Goal: Task Accomplishment & Management: Use online tool/utility

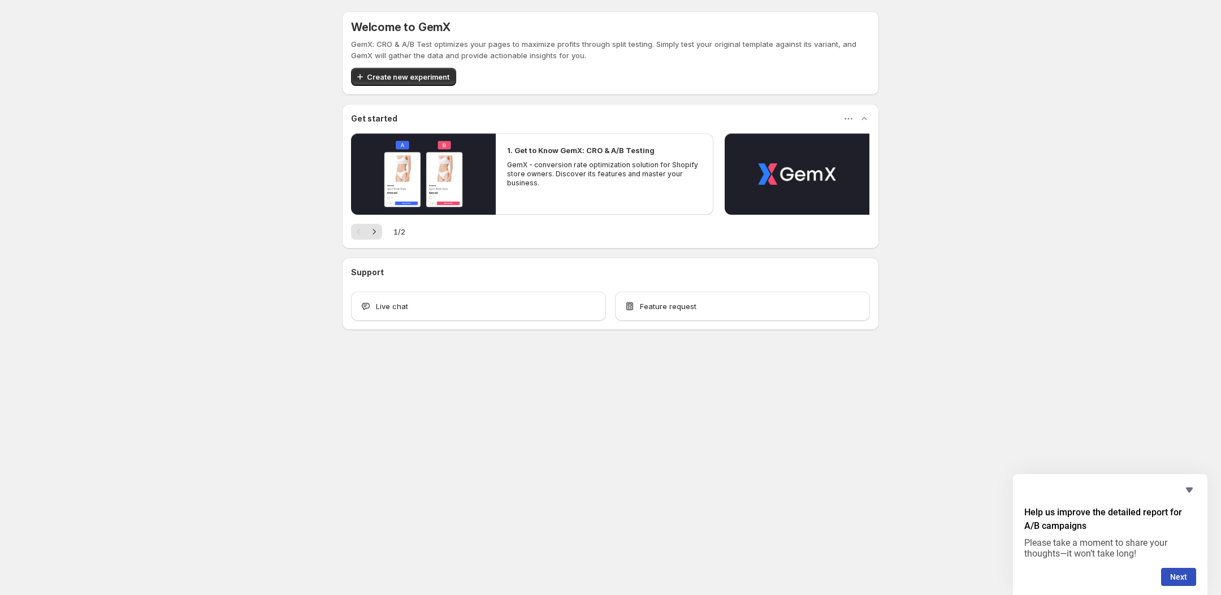
click at [266, 138] on div "Welcome to GemX GemX: CRO & A/B Test optimizes your pages to maximize profits t…" at bounding box center [610, 195] width 1221 height 391
click at [1191, 491] on icon "Hide survey" at bounding box center [1189, 490] width 7 height 5
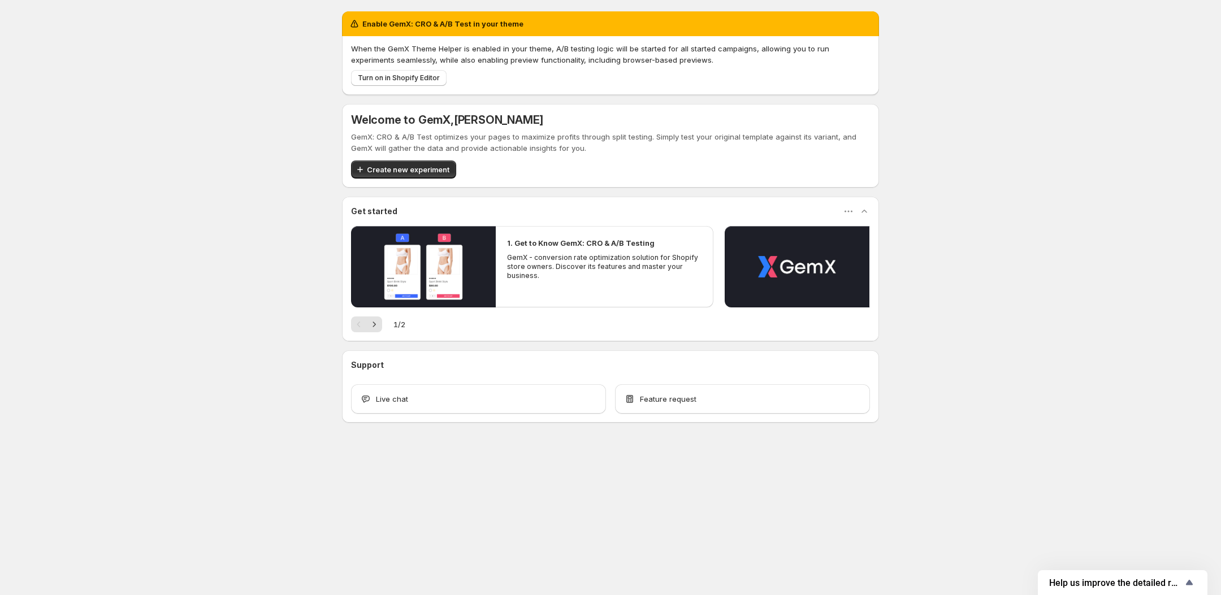
click at [1067, 461] on div "Enable GemX: CRO & A/B Test in your theme When the GemX Theme Helper is enabled…" at bounding box center [610, 242] width 1221 height 484
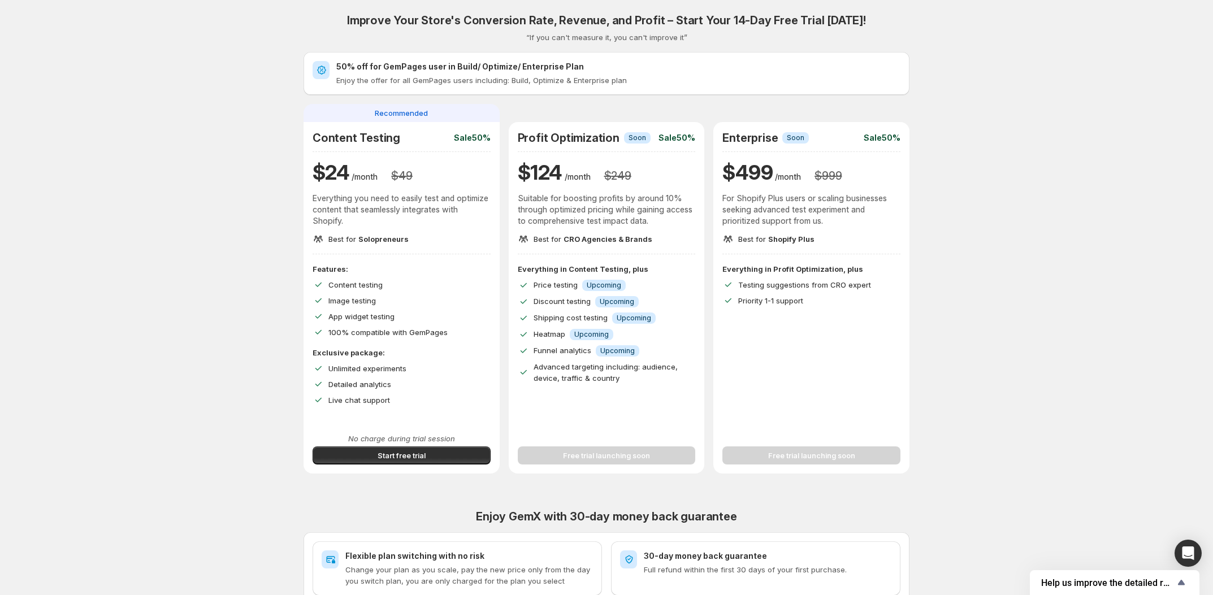
click at [250, 208] on div "Improve Your Store's Conversion Rate, Revenue, and Profit – Start Your 14-Day F…" at bounding box center [607, 402] width 1186 height 805
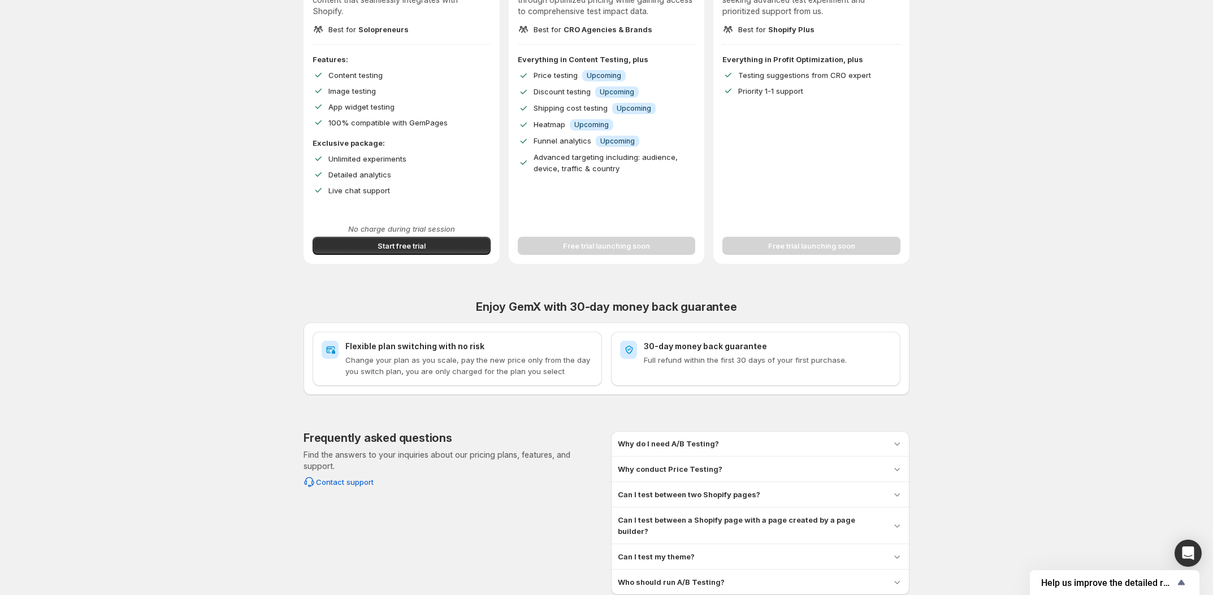
scroll to position [1, 0]
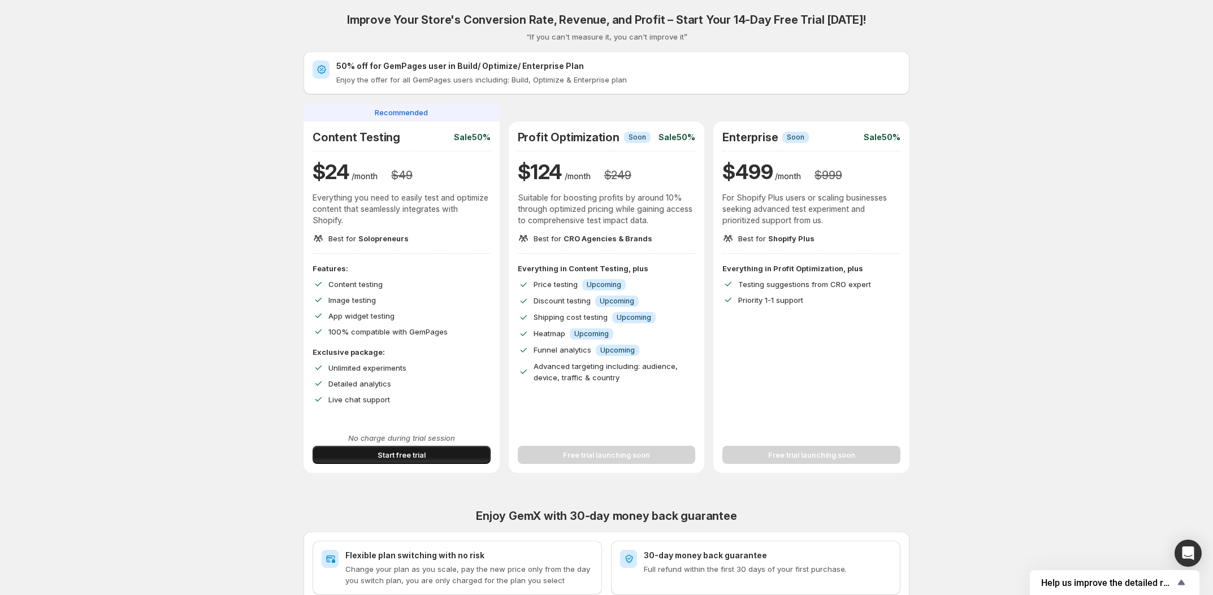
click at [371, 450] on button "Start free trial" at bounding box center [402, 455] width 178 height 18
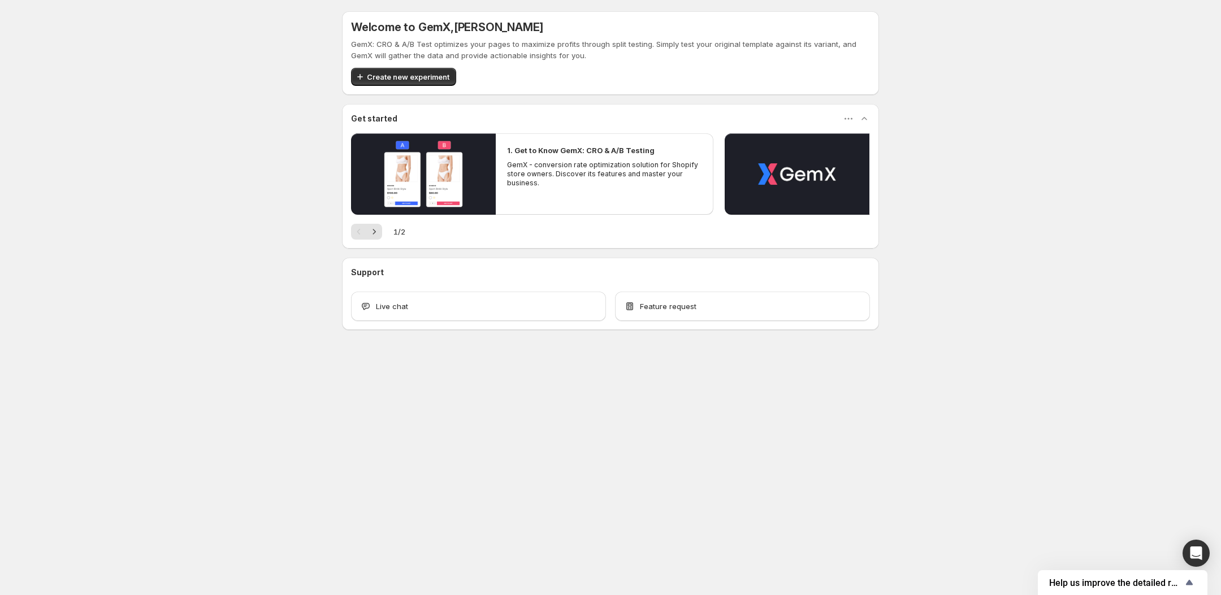
click at [278, 211] on div "Welcome to GemX , Julian Reick GemX: CRO & A/B Test optimizes your pages to max…" at bounding box center [610, 195] width 1221 height 391
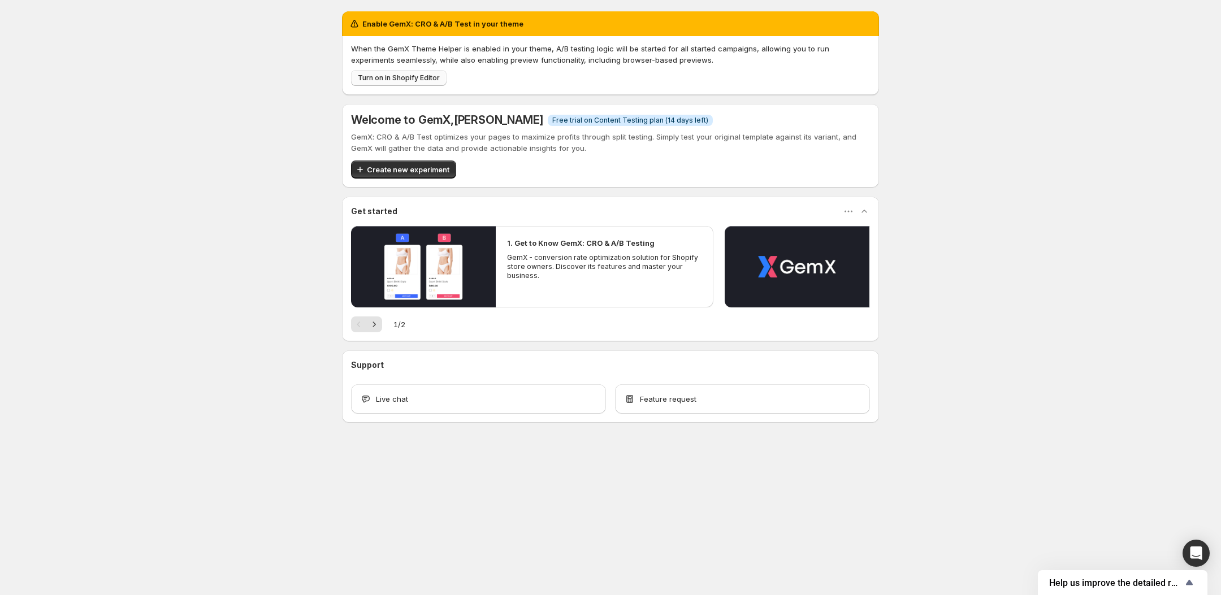
click at [407, 77] on span "Turn on in Shopify Editor" at bounding box center [399, 77] width 82 height 9
